Goal: Task Accomplishment & Management: Complete application form

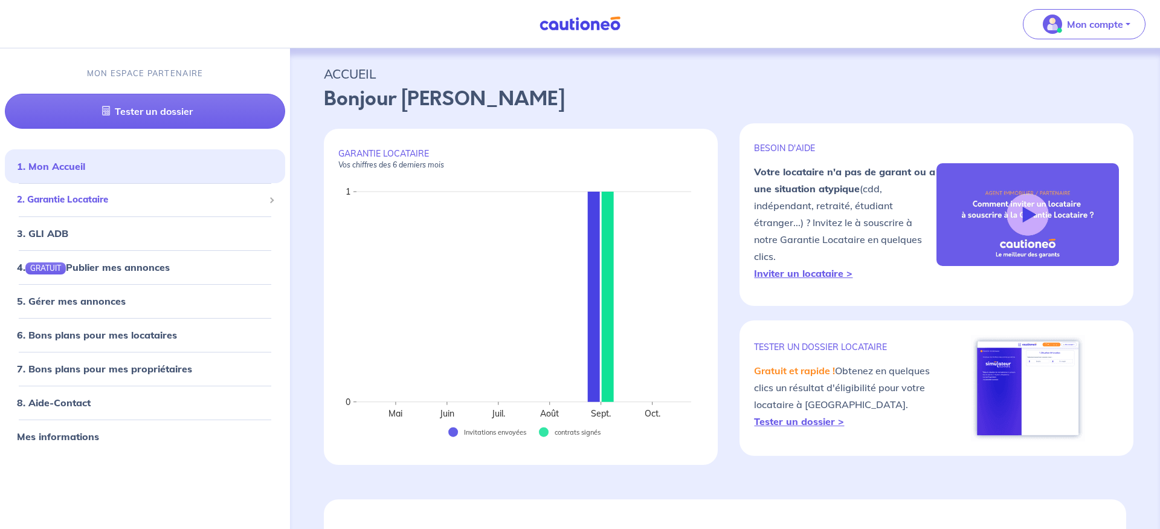
click at [151, 201] on span "2. Garantie Locataire" at bounding box center [140, 200] width 247 height 14
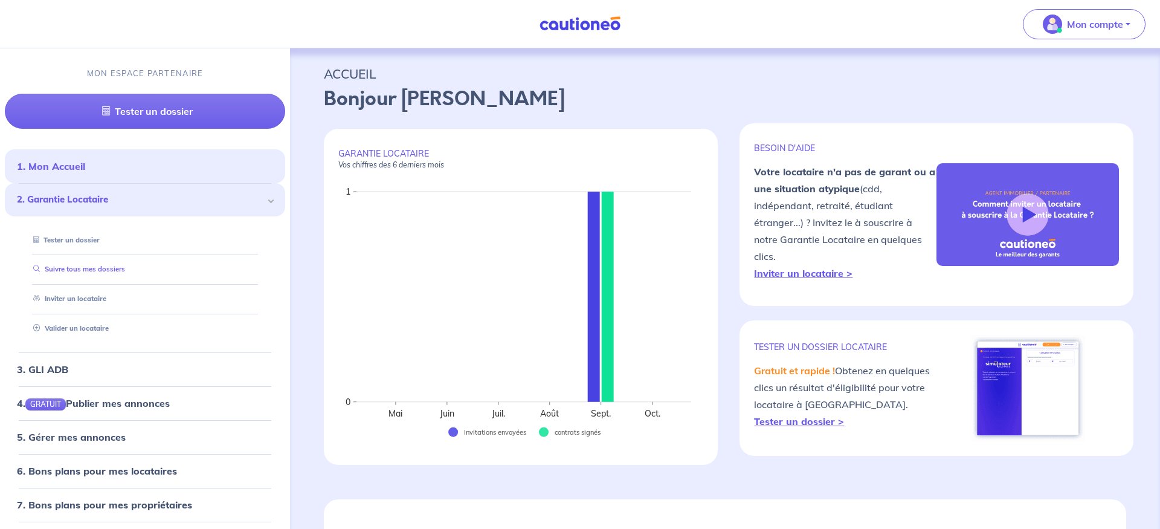
click at [77, 265] on link "Suivre tous mes dossiers" at bounding box center [76, 269] width 97 height 8
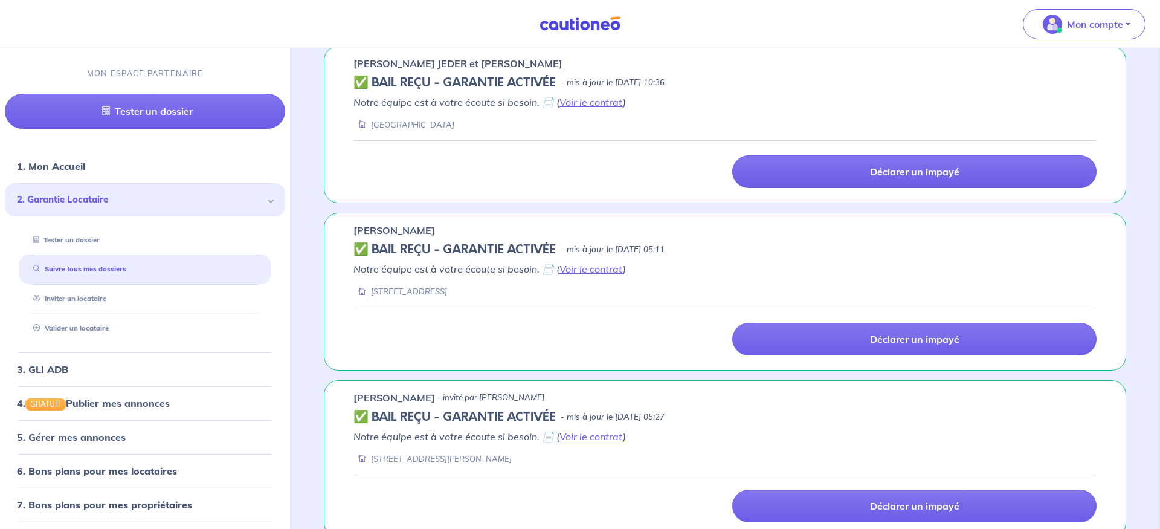
scroll to position [246, 0]
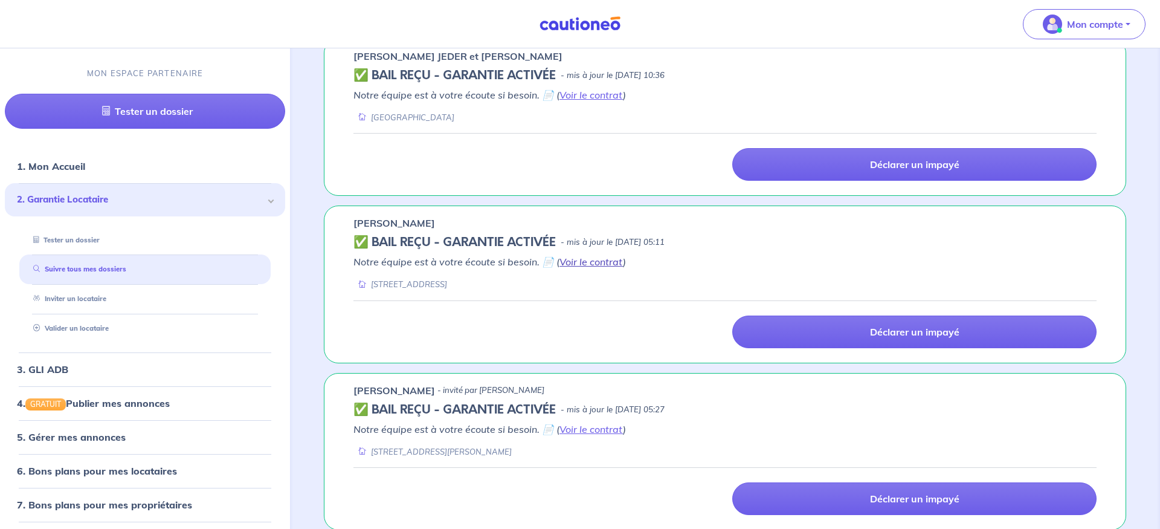
click at [585, 259] on link "Voir le contrat" at bounding box center [590, 261] width 63 height 12
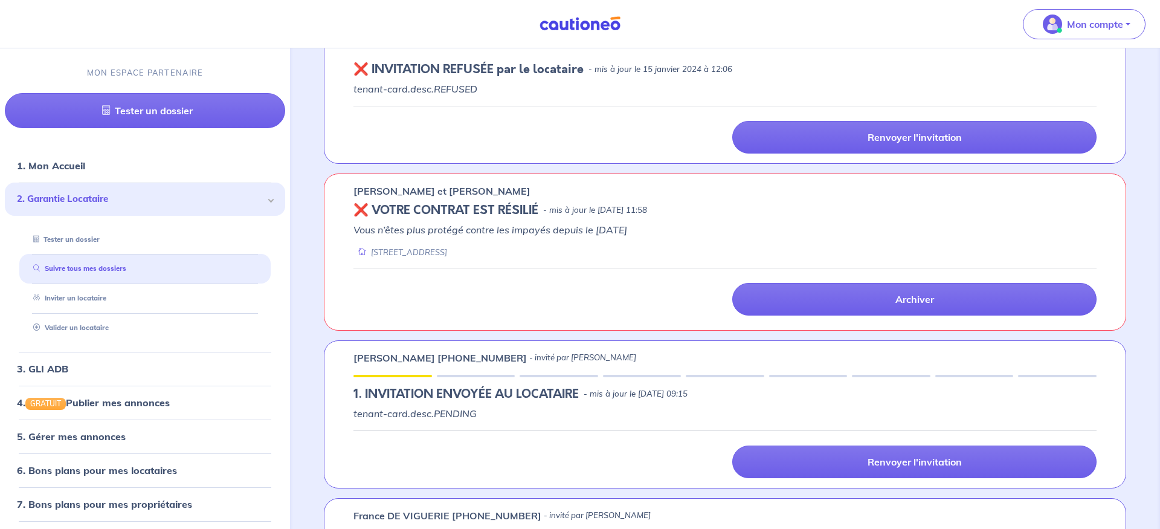
scroll to position [1787, 0]
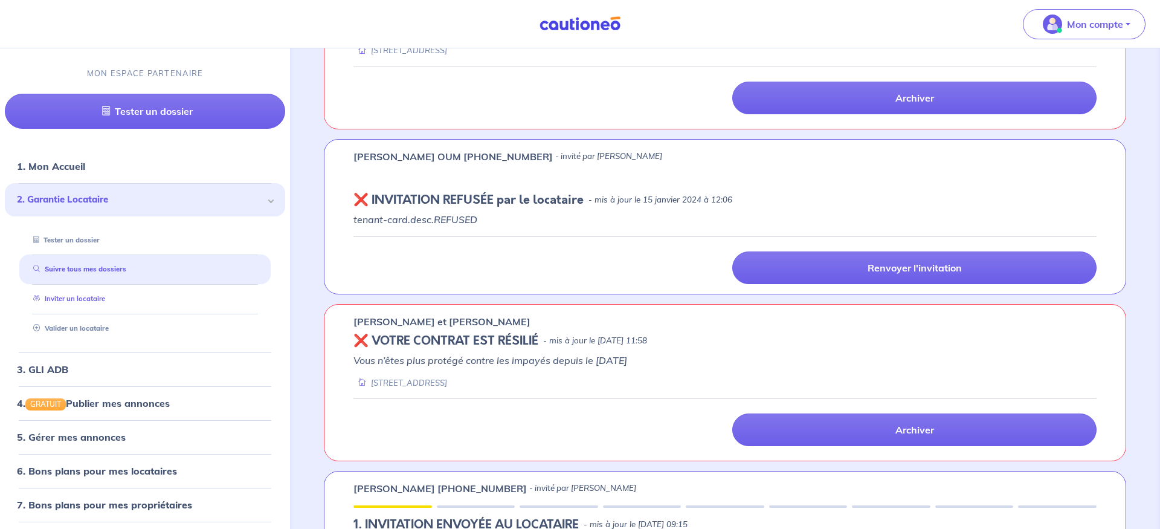
click at [100, 297] on link "Inviter un locataire" at bounding box center [66, 298] width 77 height 8
select select "FR"
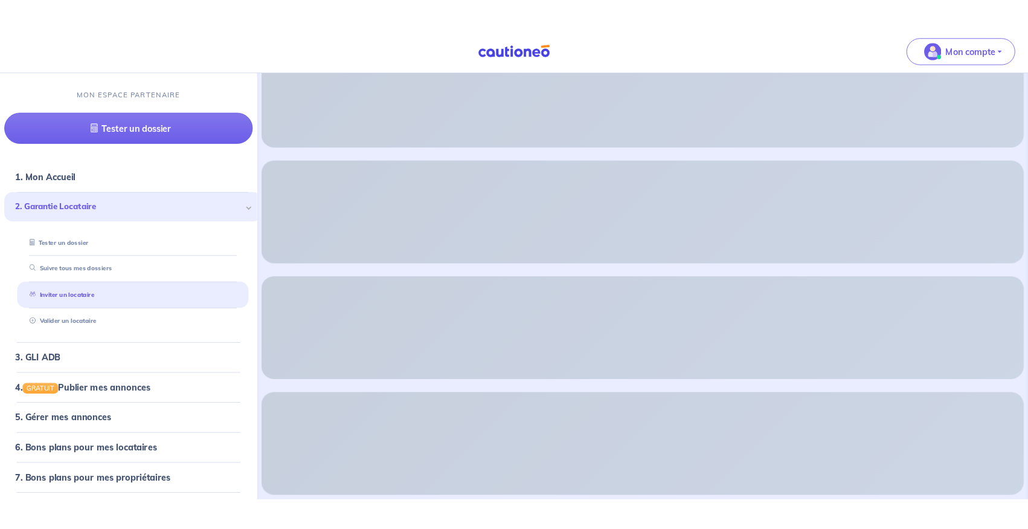
scroll to position [240, 0]
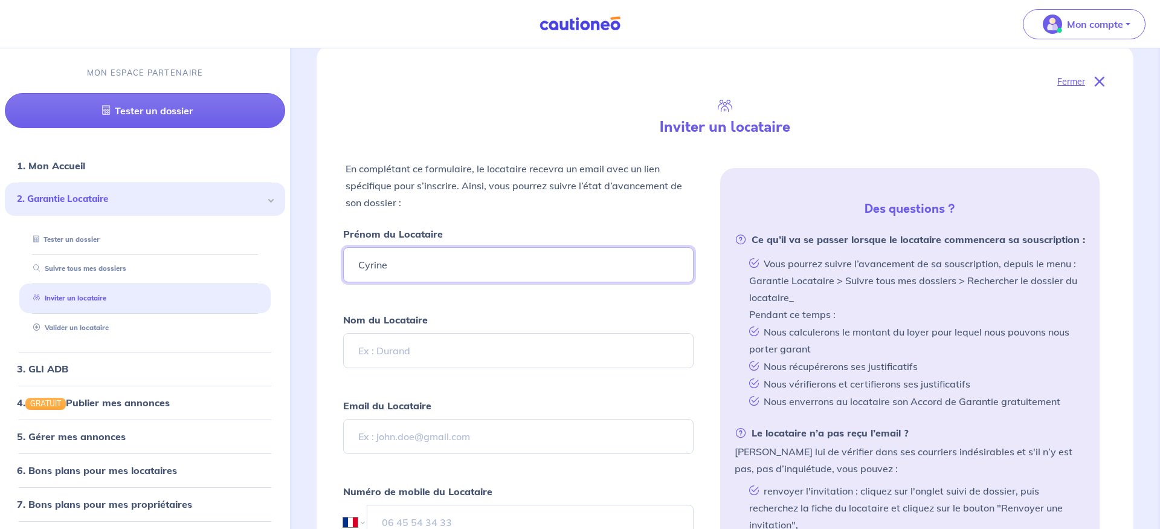
type input "Cyrine"
click at [509, 384] on form "Prénom du Locataire Cyrine Nom du Locataire Email du Locataire Numéro de mobile…" at bounding box center [518, 425] width 350 height 401
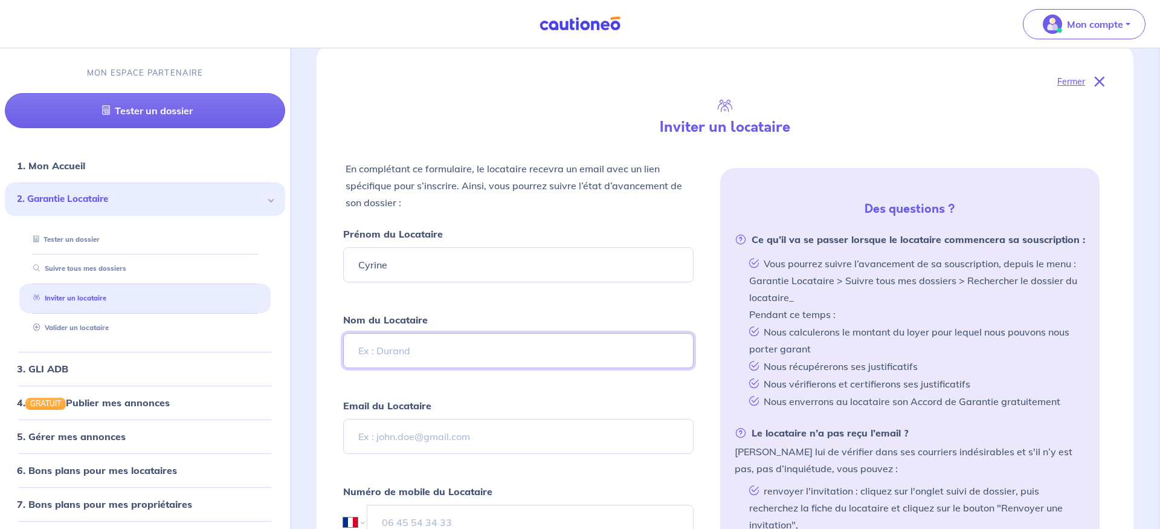
click at [377, 349] on input "Nom du Locataire" at bounding box center [518, 350] width 350 height 35
paste input "BENCHAHDA"
type input "BENCHAHDA"
click at [384, 438] on input "Email du Locataire" at bounding box center [518, 436] width 350 height 35
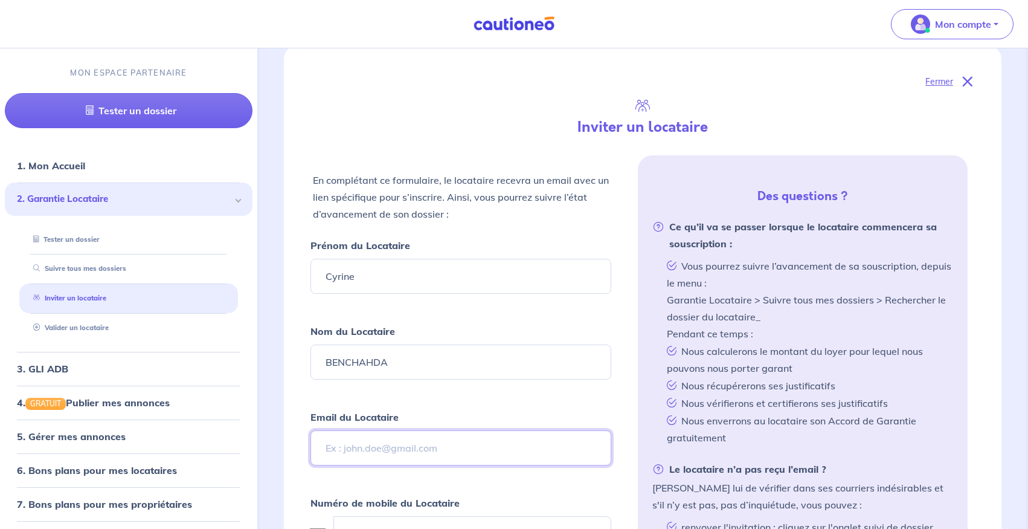
click at [456, 453] on input "Email du Locataire" at bounding box center [460, 447] width 301 height 35
paste input "[EMAIL_ADDRESS][DOMAIN_NAME]"
type input "[EMAIL_ADDRESS][DOMAIN_NAME]"
click at [460, 397] on form "Prénom du Locataire Cyrine Nom du Locataire BENCHAHDA Email du Locataire [EMAIL…" at bounding box center [460, 437] width 301 height 401
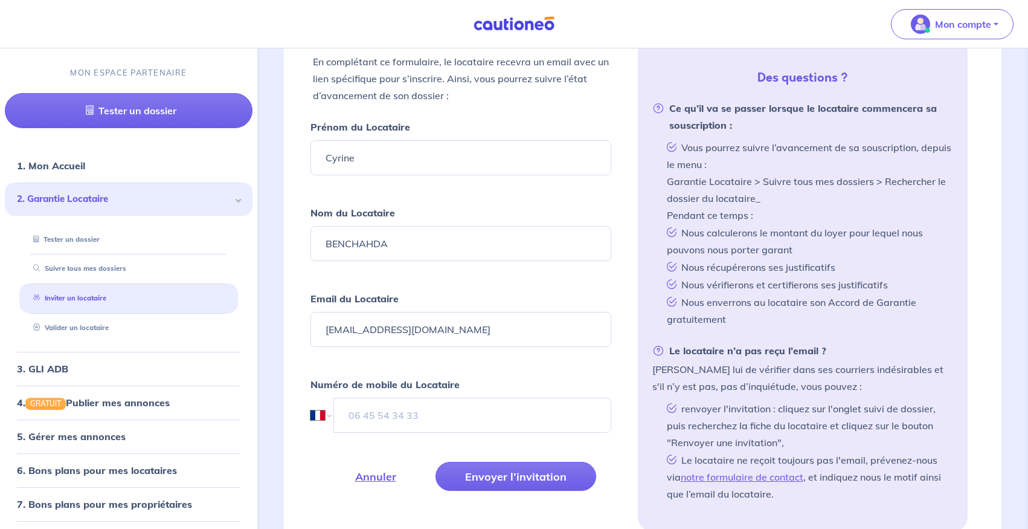
scroll to position [364, 0]
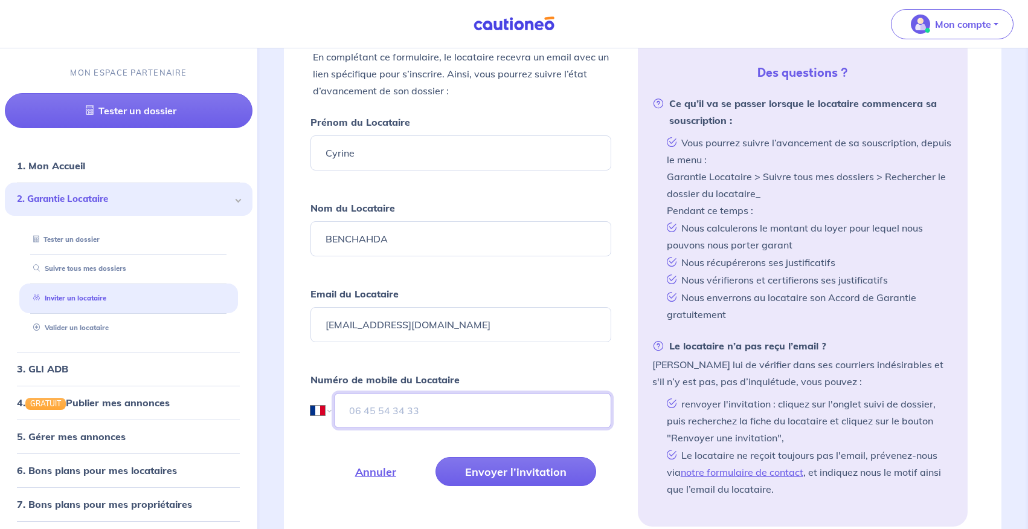
click at [380, 408] on input "tel" at bounding box center [472, 410] width 277 height 35
paste input "06 27 62 74 62"
type input "06 27 62 74 62"
click at [339, 449] on form "Prénom du Locataire Cyrine Nom du Locataire BENCHAHDA Email du Locataire [EMAIL…" at bounding box center [460, 314] width 301 height 401
click at [519, 469] on button "Envoyer l’invitation" at bounding box center [515, 471] width 161 height 29
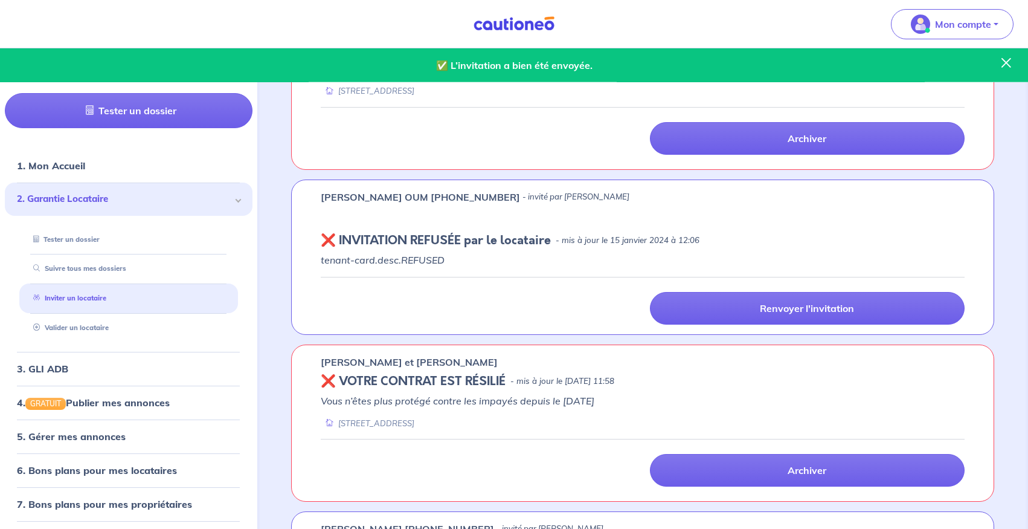
scroll to position [2089, 0]
